Goal: Navigation & Orientation: Locate item on page

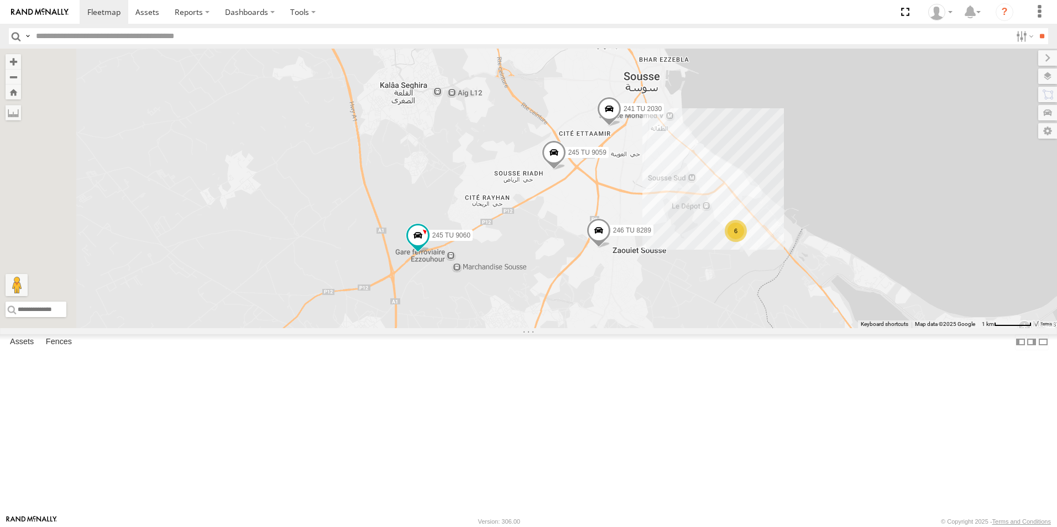
drag, startPoint x: 584, startPoint y: 224, endPoint x: 793, endPoint y: 379, distance: 260.3
click at [793, 328] on div "241 TU 2030 247 TU 7028 241 TU 2026 245 TU 9061 245 TU 9060 246 TU 8289 245 TU …" at bounding box center [528, 189] width 1057 height 280
click at [473, 242] on label "245 TU 9060" at bounding box center [447, 235] width 49 height 11
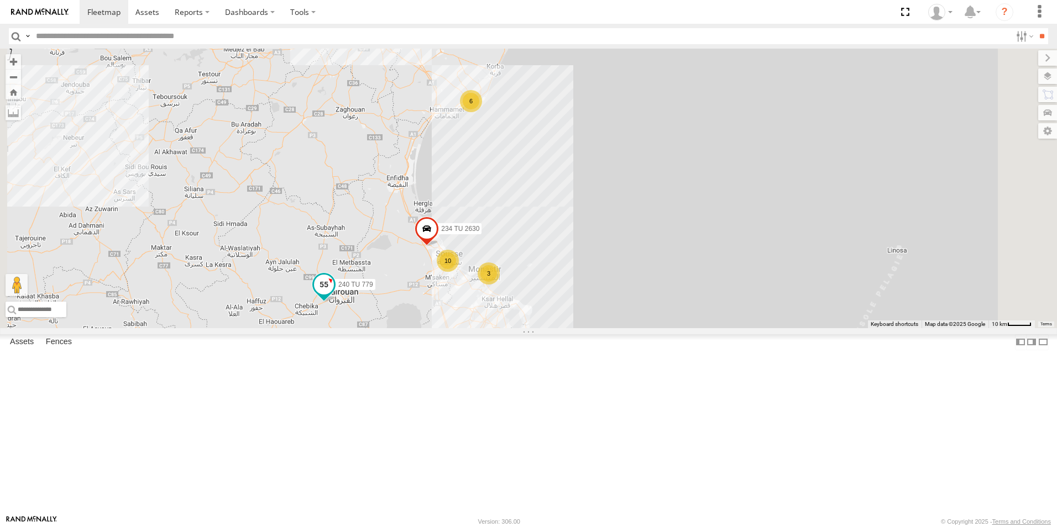
click at [375, 290] on label "240 TU 779" at bounding box center [352, 284] width 46 height 11
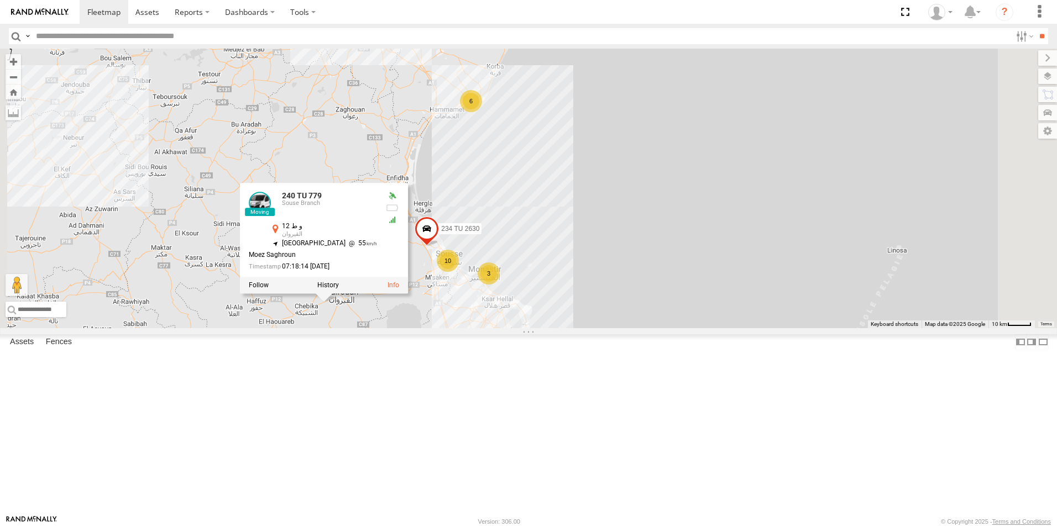
click at [488, 328] on div "234 TU 2630 240 TU 779 6 10 3 240 TU 779 Souse Branch و ط 12 القيروان 35.64723 …" at bounding box center [528, 189] width 1057 height 280
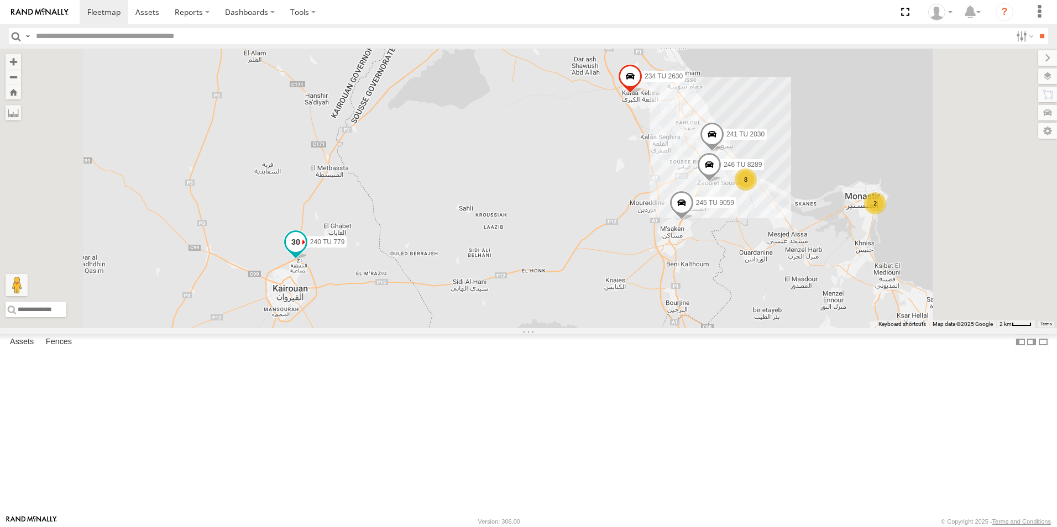
click at [345, 246] on span "240 TU 779" at bounding box center [327, 243] width 35 height 8
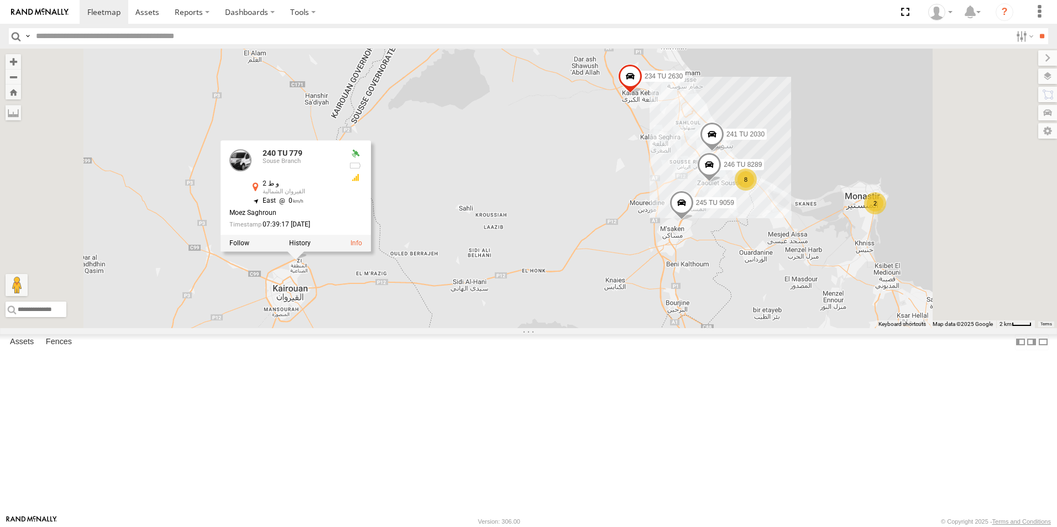
click at [379, 328] on div "241 TU 2030 234 TU 2630 240 TU 779 246 TU 8289 245 TU 9059 2 8 240 TU 779 Souse…" at bounding box center [528, 189] width 1057 height 280
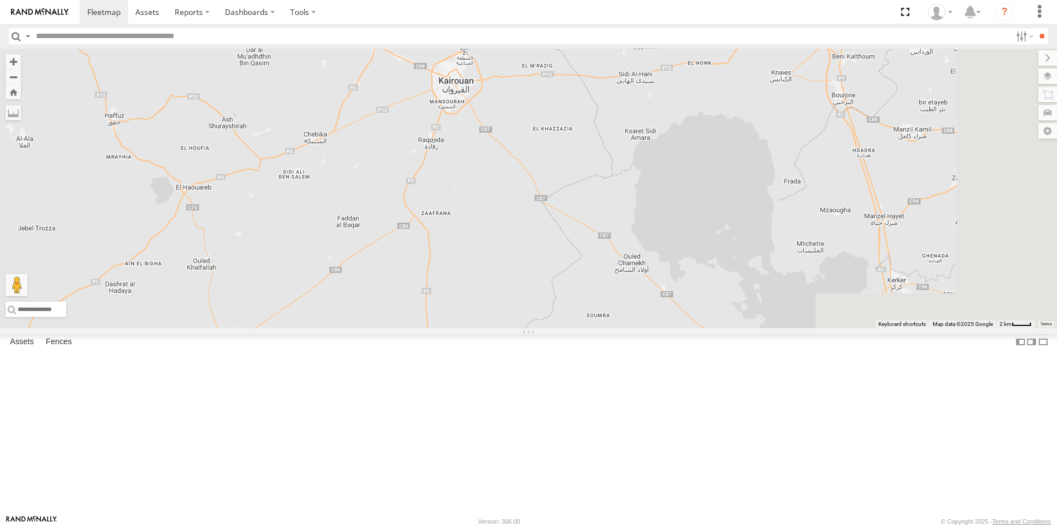
drag, startPoint x: 707, startPoint y: 151, endPoint x: 555, endPoint y: 281, distance: 200.3
click at [555, 281] on div "240 TU 779 234 TU 2630 245 TU 9059" at bounding box center [528, 189] width 1057 height 280
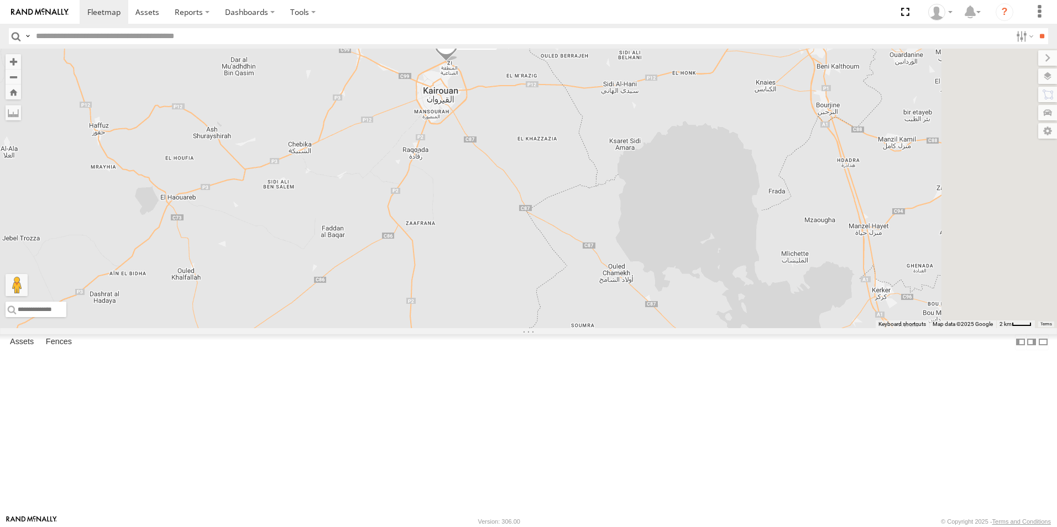
click at [495, 49] on span "240 TU 779" at bounding box center [477, 45] width 35 height 8
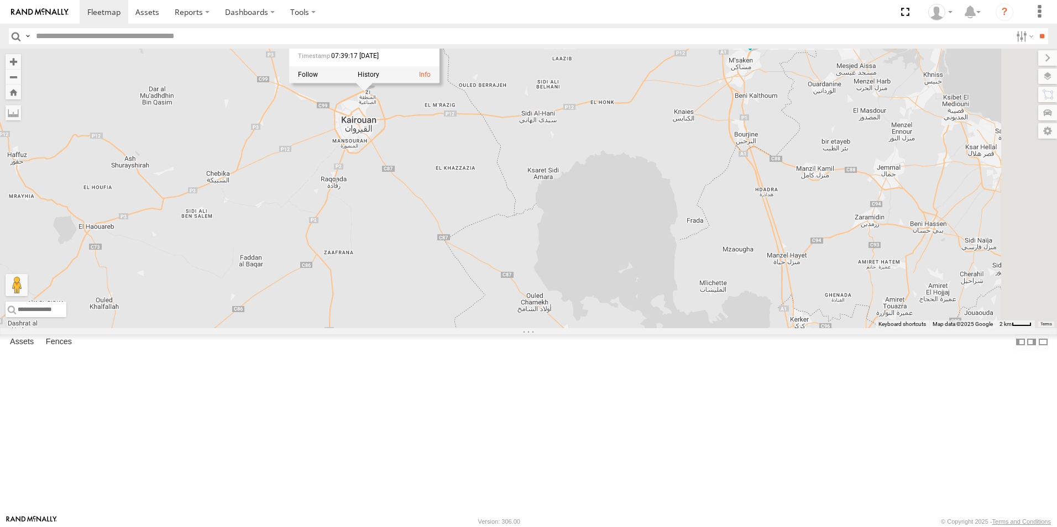
drag, startPoint x: 727, startPoint y: 204, endPoint x: 588, endPoint y: 246, distance: 144.9
click at [588, 246] on div "240 TU 779 234 TU 2630 245 TU 9059 241 TU 2030 8 246 TU 8289 240 TU 779 Souse B…" at bounding box center [528, 189] width 1057 height 280
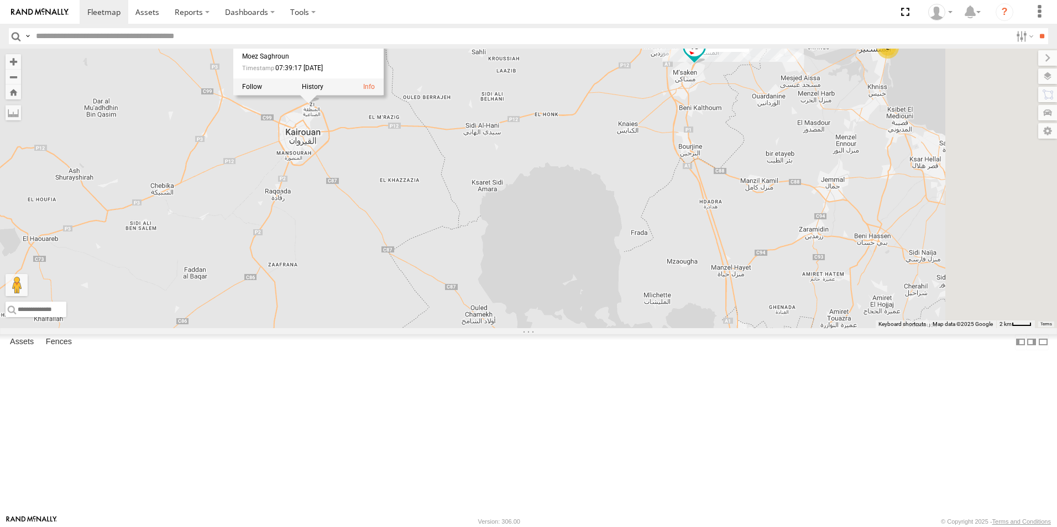
click at [749, 52] on label "245 TU 9059" at bounding box center [724, 46] width 49 height 11
click at [755, 203] on div "240 TU 779 234 TU 2630 245 TU 9059 241 TU 2030 8 246 TU 8289 2 245 TU 9059 Sous…" at bounding box center [528, 189] width 1057 height 280
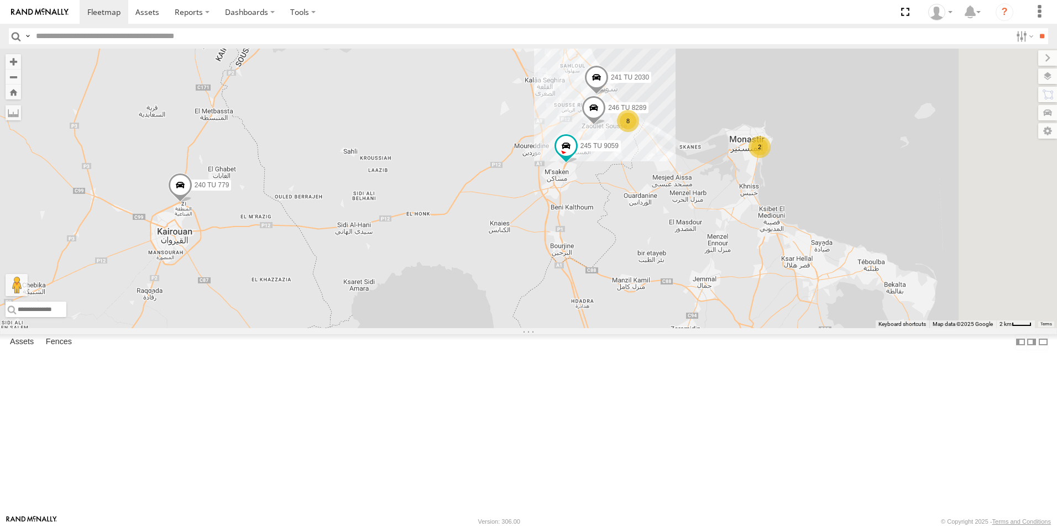
drag, startPoint x: 764, startPoint y: 200, endPoint x: 622, endPoint y: 313, distance: 181.7
click at [622, 313] on div "240 TU 779 234 TU 2630 245 TU 9059 241 TU 2030 8 246 TU 8289 2" at bounding box center [528, 189] width 1057 height 280
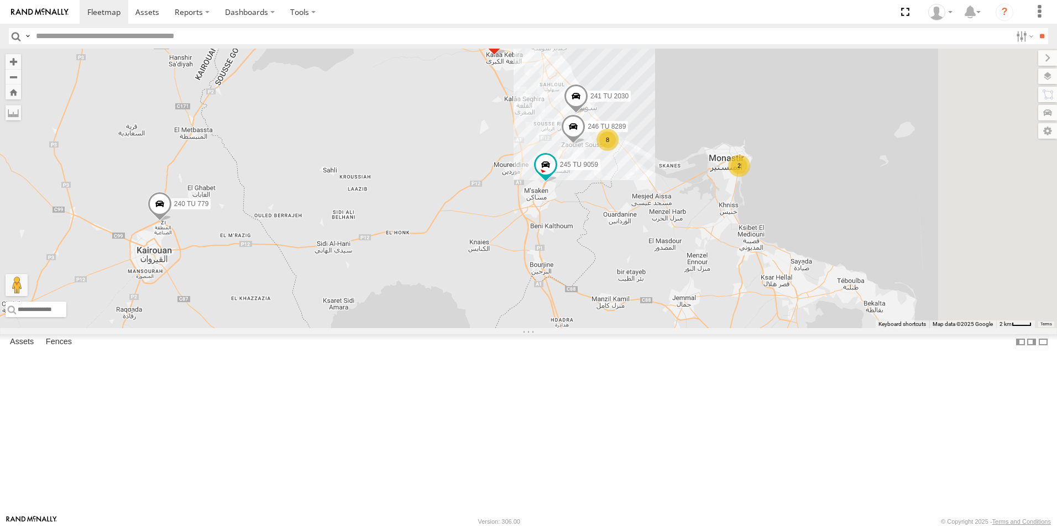
click at [626, 131] on span "246 TU 8289" at bounding box center [606, 127] width 38 height 8
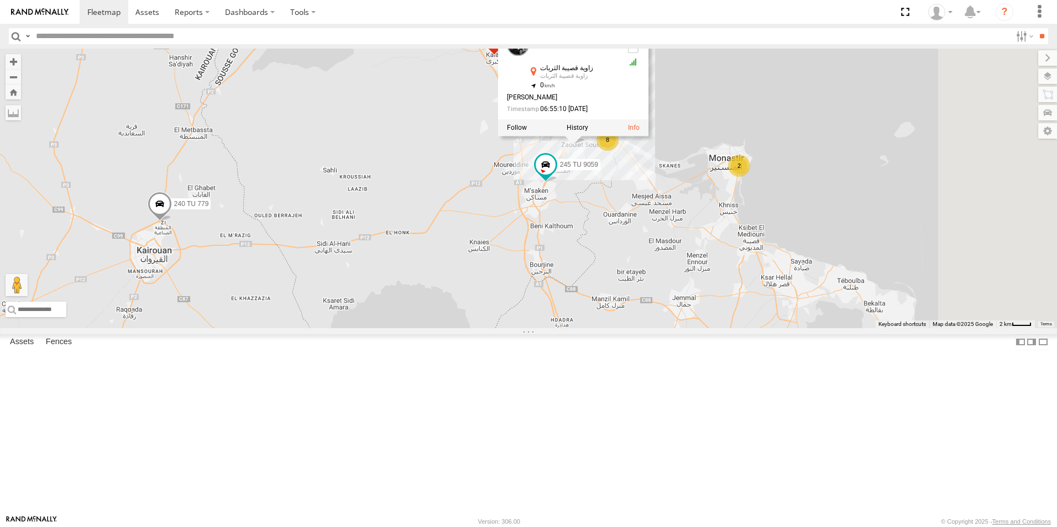
click at [572, 242] on div "240 TU 779 234 TU 2630 245 TU 9059 241 TU 2030 8 246 TU 8289 2 246 TU 8289 Gafs…" at bounding box center [528, 189] width 1057 height 280
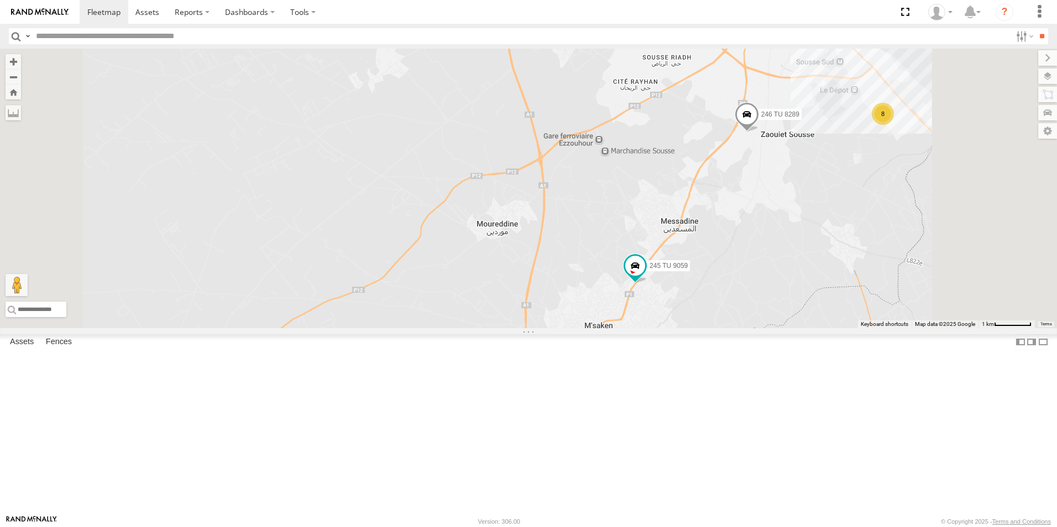
click at [799, 118] on span "246 TU 8289" at bounding box center [780, 115] width 38 height 8
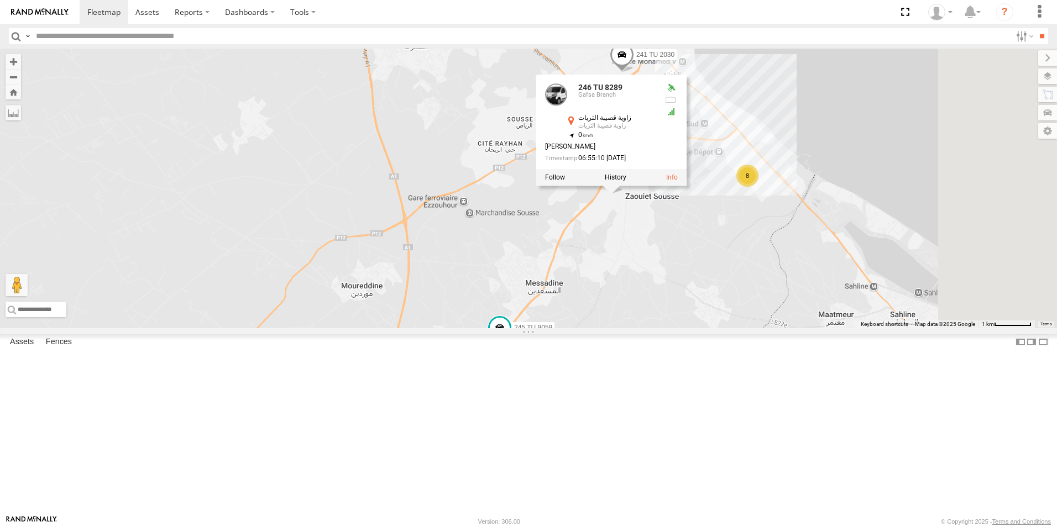
drag, startPoint x: 781, startPoint y: 225, endPoint x: 644, endPoint y: 288, distance: 150.9
click at [644, 288] on div "240 TU 779 234 TU 2630 245 TU 9059 241 TU 2030 246 TU 8289 8 246 TU 8289 Gafsa …" at bounding box center [528, 189] width 1057 height 280
click at [673, 60] on span "241 TU 2030" at bounding box center [653, 57] width 38 height 8
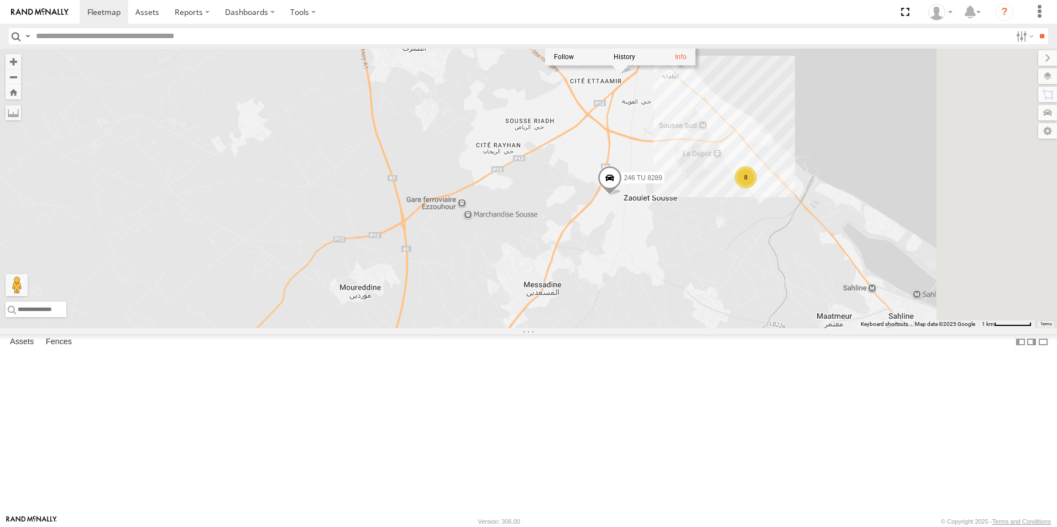
click at [541, 356] on span "245 TU 9059" at bounding box center [521, 353] width 38 height 8
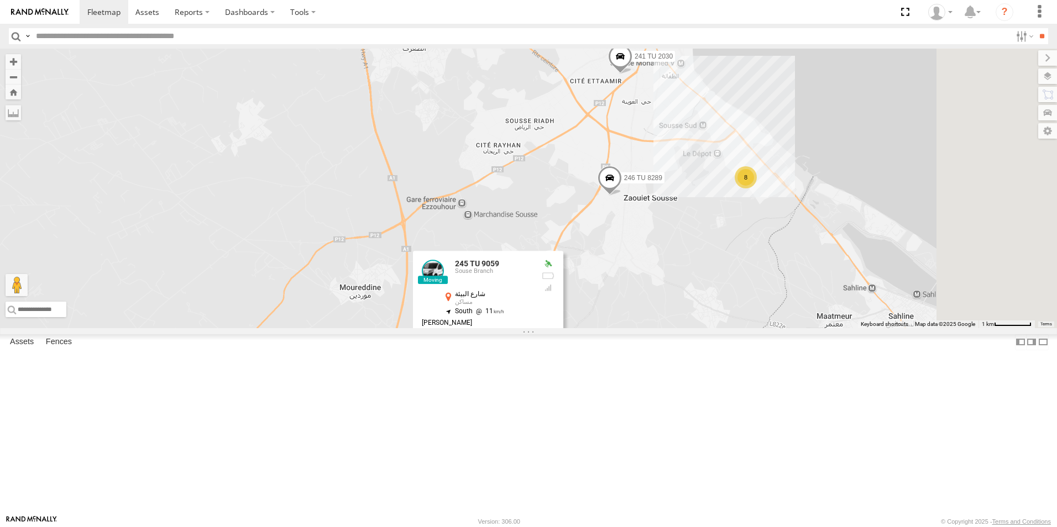
click at [742, 328] on div "240 TU 779 234 TU 2630 245 TU 9059 241 TU 2030 246 TU 8289 8 245 TU 9059 Souse …" at bounding box center [528, 189] width 1057 height 280
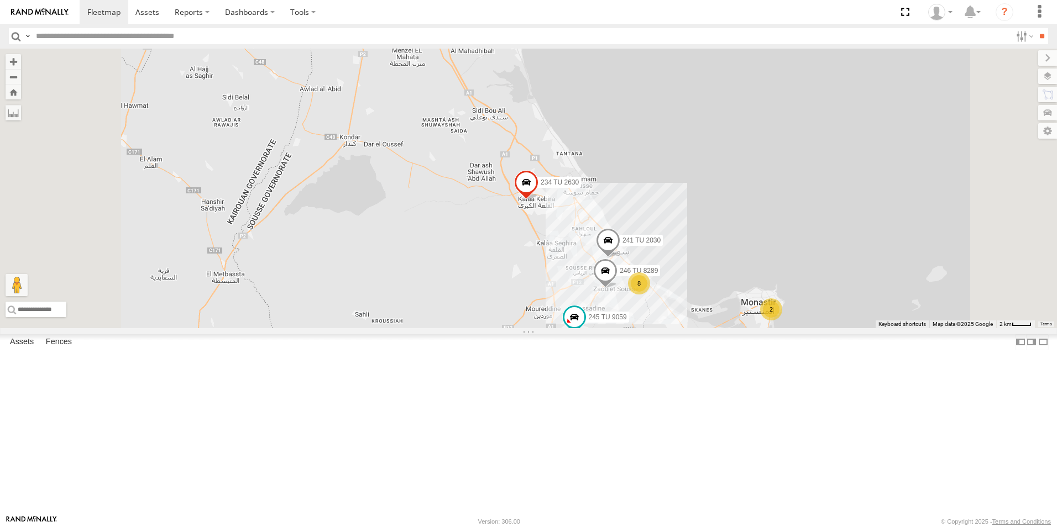
click at [255, 363] on span "240 TU 779" at bounding box center [238, 359] width 35 height 8
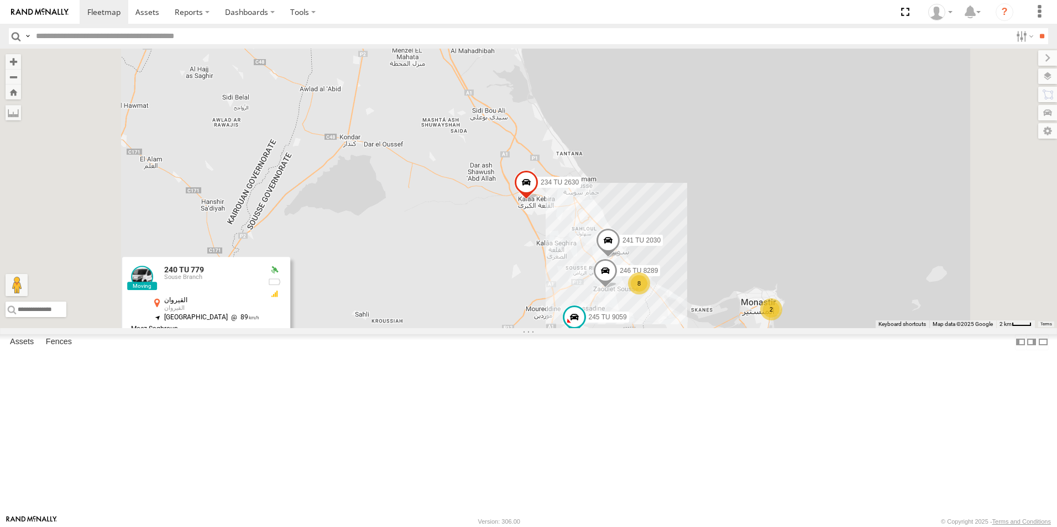
click at [447, 328] on div "240 TU 779 234 TU 2630 245 TU 9059 241 TU 2030 246 TU 8289 2 8 240 TU 779 Souse…" at bounding box center [528, 189] width 1057 height 280
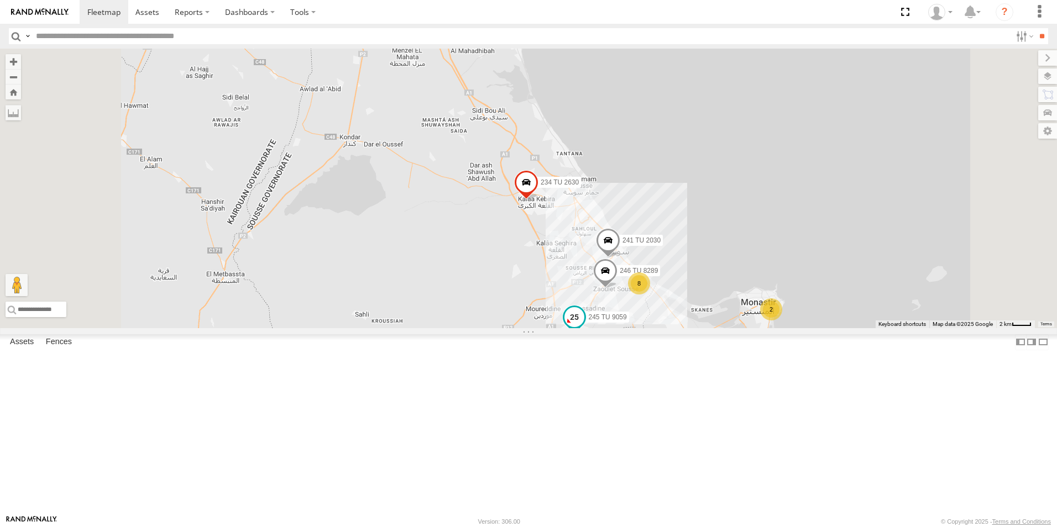
click at [627, 322] on span "245 TU 9059" at bounding box center [608, 318] width 38 height 8
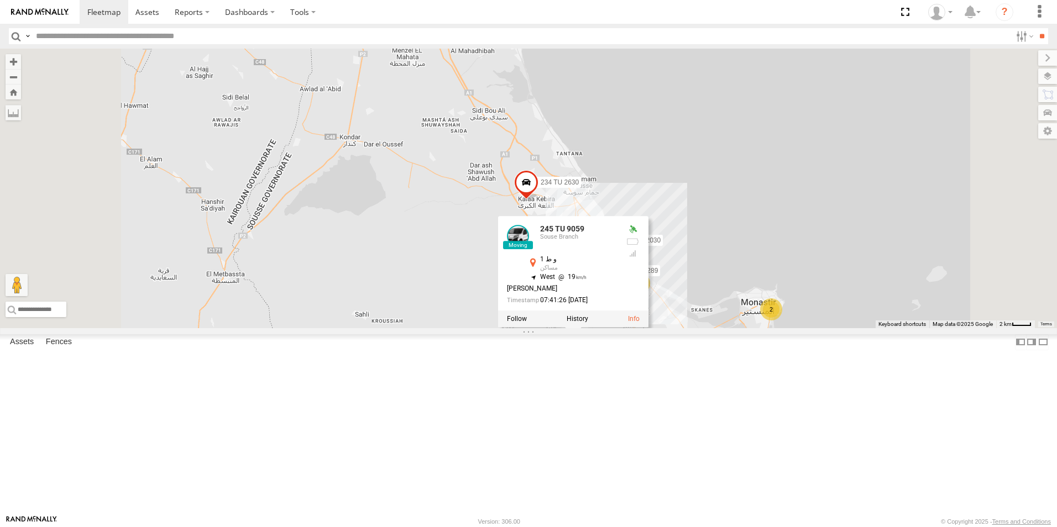
click at [608, 328] on div "240 TU 779 234 TU 2630 245 TU 9059 241 TU 2030 246 TU 8289 2 8 245 TU 9059 Sous…" at bounding box center [528, 189] width 1057 height 280
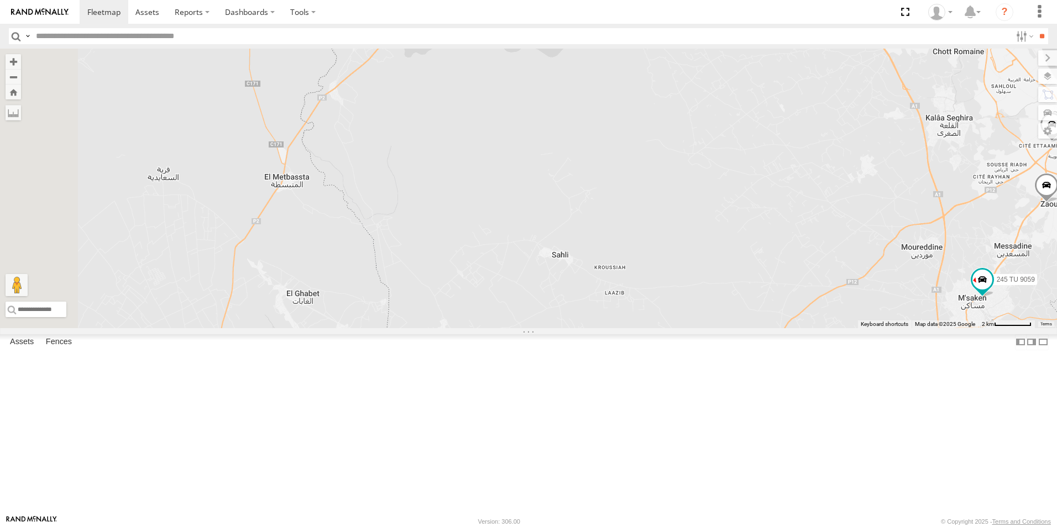
drag, startPoint x: 401, startPoint y: 447, endPoint x: 451, endPoint y: 416, distance: 59.1
click at [451, 328] on div "240 TU 779 234 TU 2630 245 TU 9059 241 TU 2030 246 TU 8289" at bounding box center [528, 189] width 1057 height 280
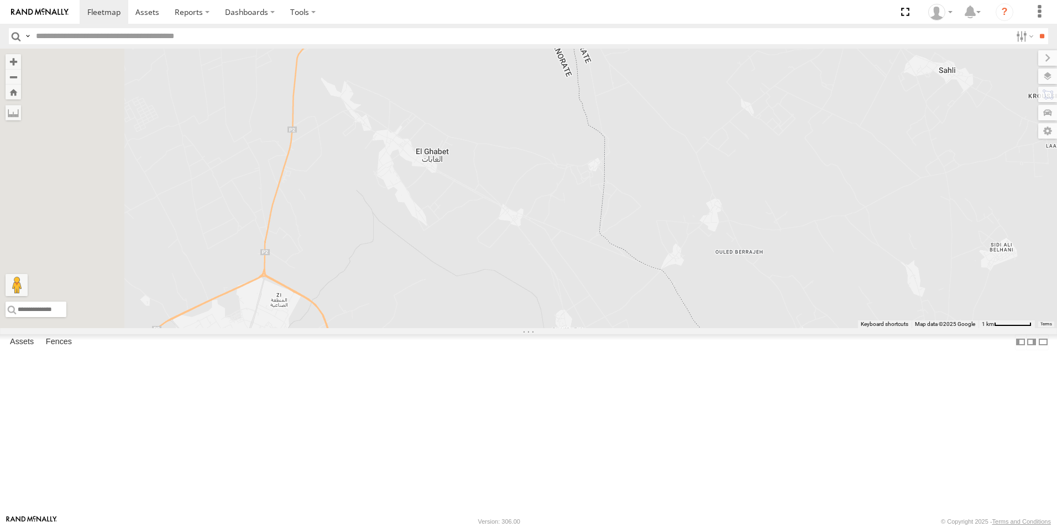
drag, startPoint x: 409, startPoint y: 454, endPoint x: 515, endPoint y: 356, distance: 144.3
click at [515, 328] on div "240 TU 779 234 TU 2630 245 TU 9059 241 TU 2030 246 TU 8289" at bounding box center [528, 189] width 1057 height 280
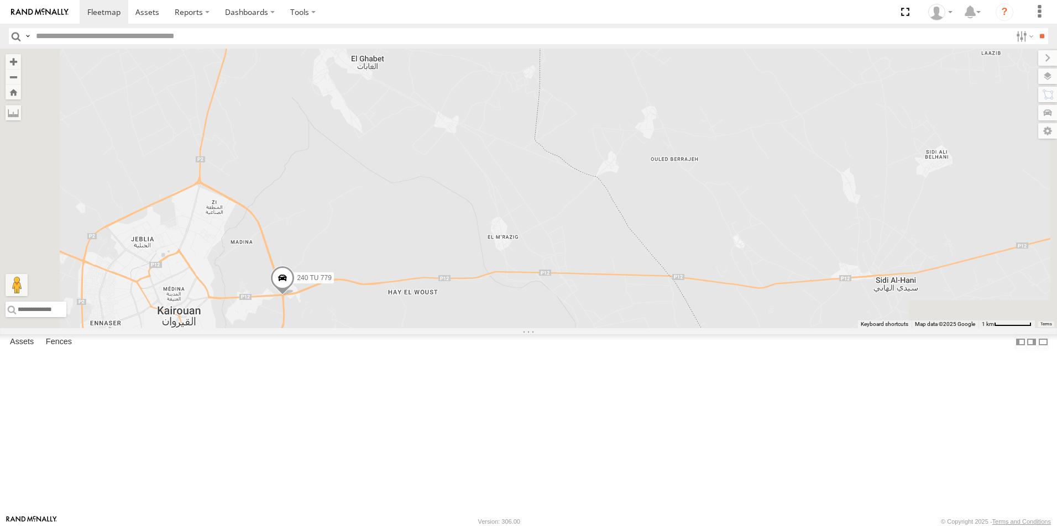
drag, startPoint x: 556, startPoint y: 429, endPoint x: 478, endPoint y: 316, distance: 138.0
click at [478, 316] on div "240 TU 779 234 TU 2630 245 TU 9059 241 TU 2030 246 TU 8289" at bounding box center [528, 189] width 1057 height 280
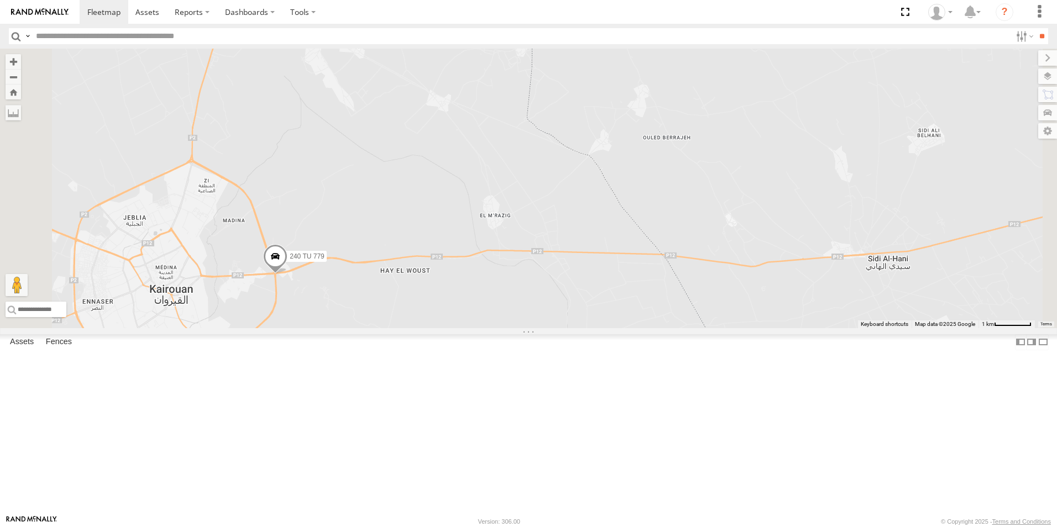
click at [478, 315] on div "240 TU 779 234 TU 2630 245 TU 9059 241 TU 2030 246 TU 8289" at bounding box center [528, 189] width 1057 height 280
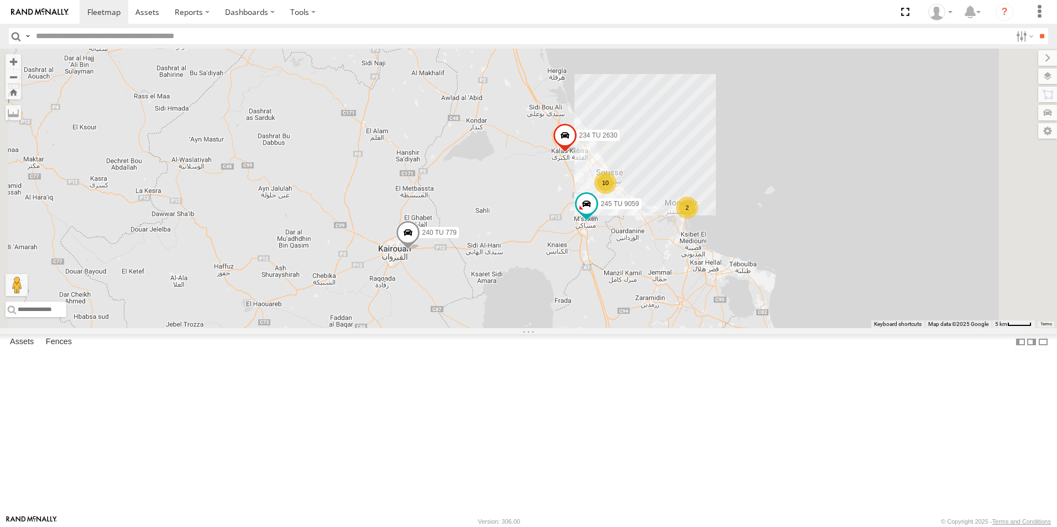
drag, startPoint x: 655, startPoint y: 361, endPoint x: 489, endPoint y: 352, distance: 166.6
click at [489, 328] on div "240 TU 779 234 TU 2630 245 TU 9059 10 2" at bounding box center [528, 189] width 1057 height 280
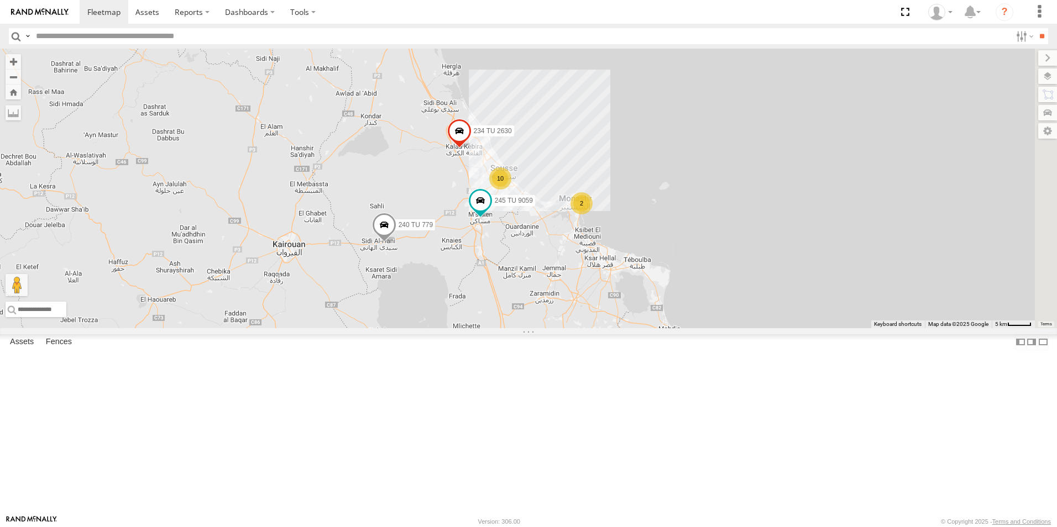
click at [433, 229] on span "240 TU 779" at bounding box center [415, 225] width 35 height 8
click at [453, 224] on span "240 TU 779" at bounding box center [435, 220] width 35 height 8
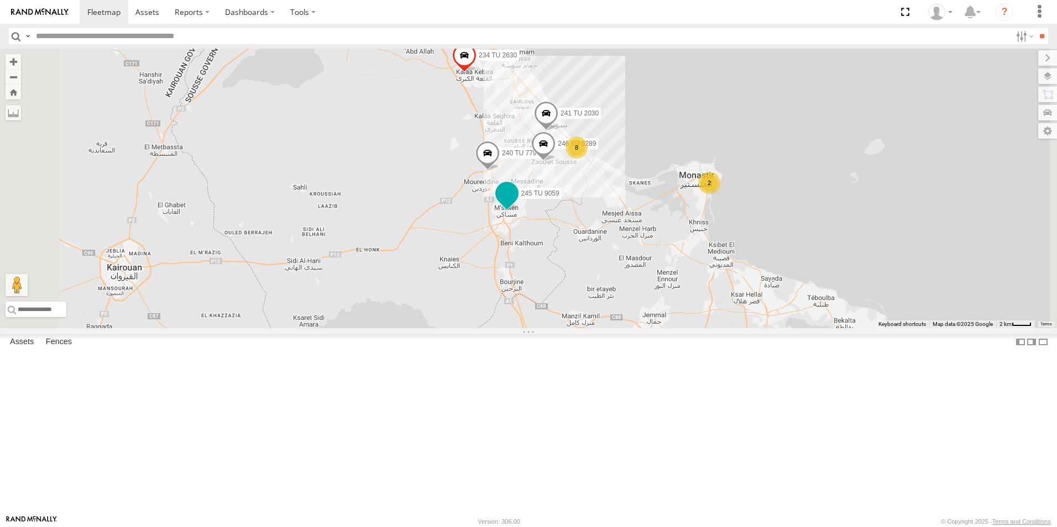
click at [559, 197] on span "245 TU 9059" at bounding box center [540, 194] width 38 height 8
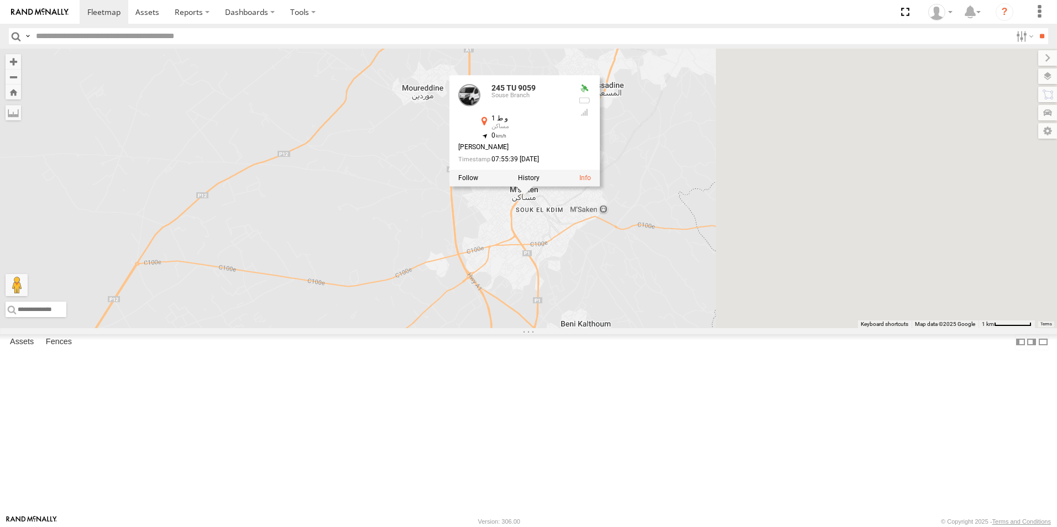
drag, startPoint x: 715, startPoint y: 298, endPoint x: 359, endPoint y: 232, distance: 362.0
click at [359, 232] on div "234 TU 2630 240 TU 779 245 TU 9059 241 TU 2030 246 TU 8289 245 TU 9059 Souse Br…" at bounding box center [528, 189] width 1057 height 280
